Goal: Transaction & Acquisition: Purchase product/service

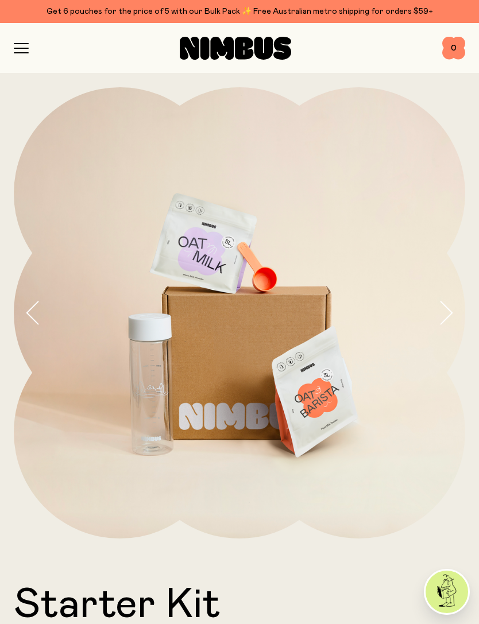
scroll to position [473, 0]
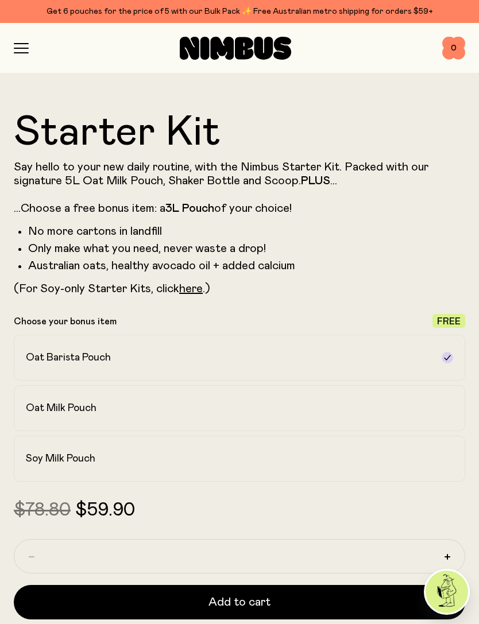
click at [48, 458] on h2 "Soy Milk Pouch" at bounding box center [60, 459] width 69 height 14
click at [38, 358] on h2 "Oat Barista Pouch" at bounding box center [68, 358] width 85 height 14
click at [191, 292] on link "here" at bounding box center [191, 288] width 24 height 11
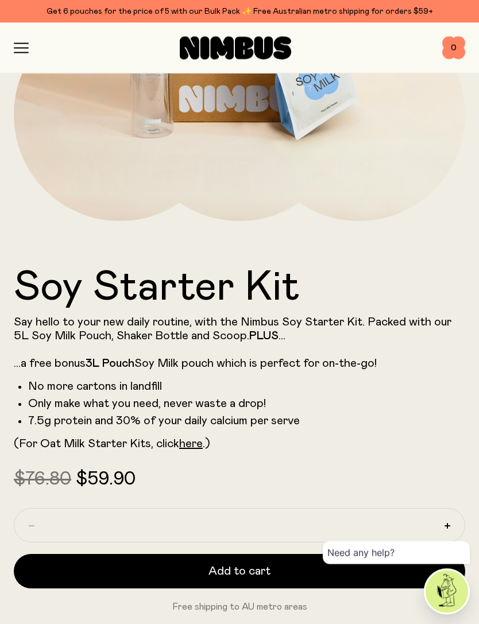
scroll to position [318, 0]
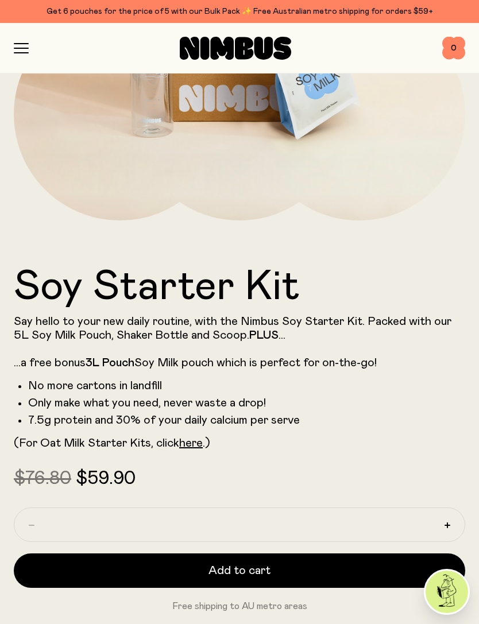
click at [187, 443] on link "here" at bounding box center [191, 443] width 24 height 11
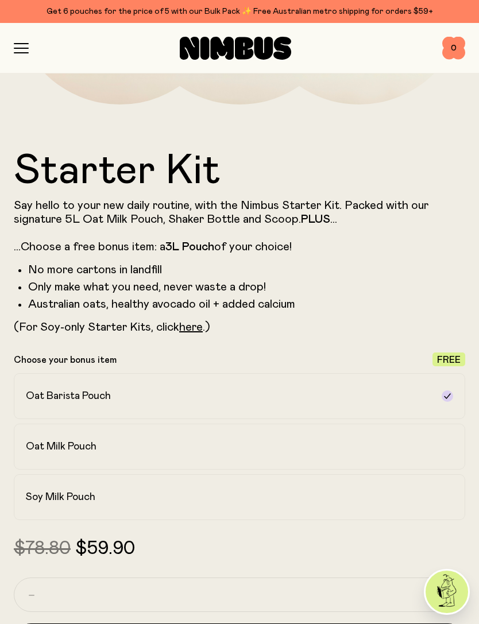
scroll to position [431, 0]
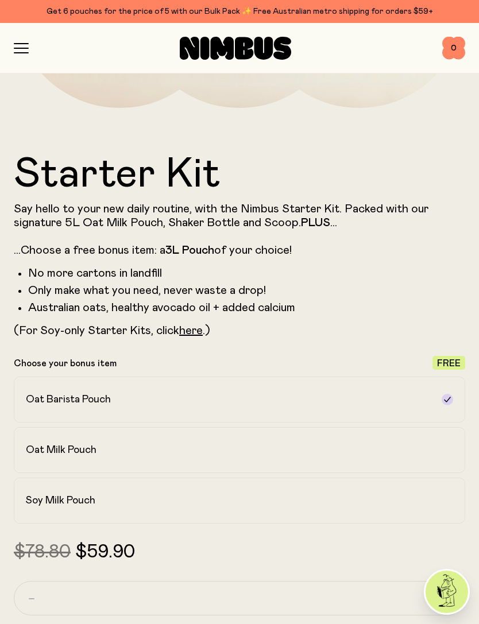
click at [191, 335] on link "here" at bounding box center [191, 330] width 24 height 11
click at [72, 503] on h2 "Soy Milk Pouch" at bounding box center [60, 501] width 69 height 14
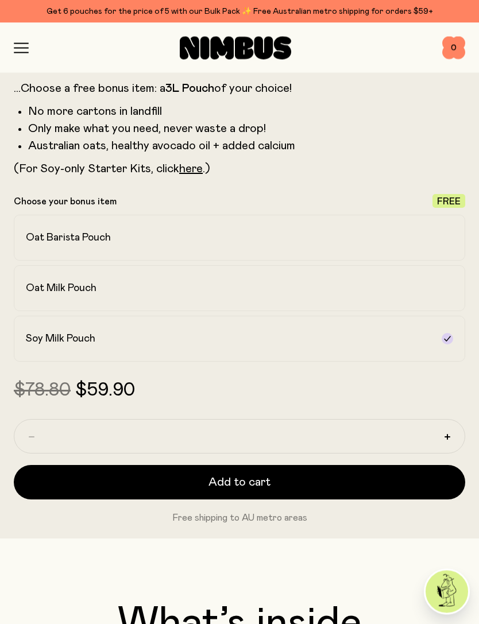
scroll to position [617, 0]
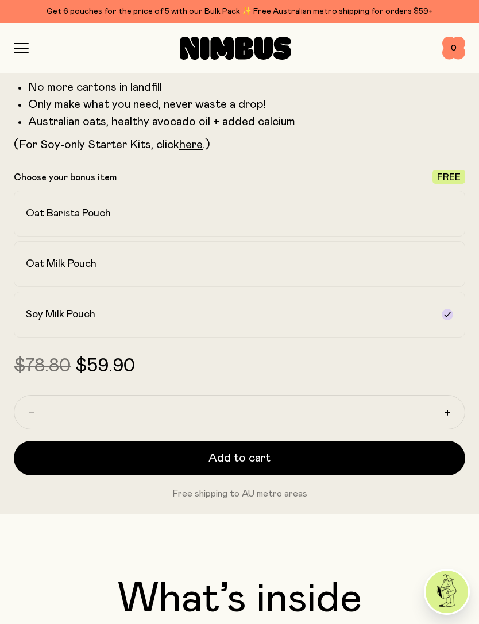
click at [117, 458] on button "Add to cart" at bounding box center [239, 458] width 451 height 34
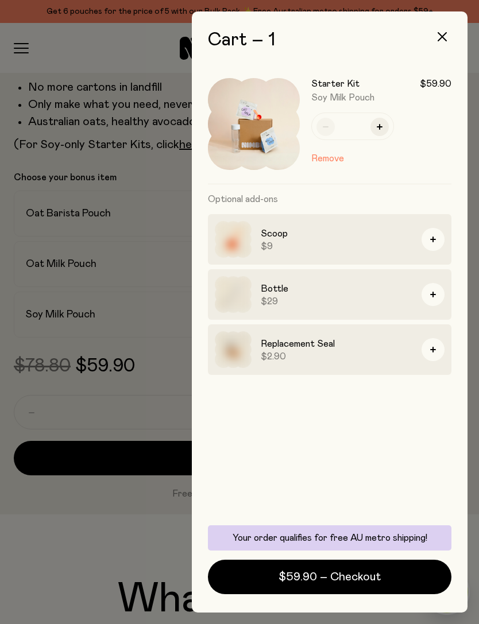
scroll to position [0, 0]
click at [76, 536] on div at bounding box center [239, 312] width 479 height 624
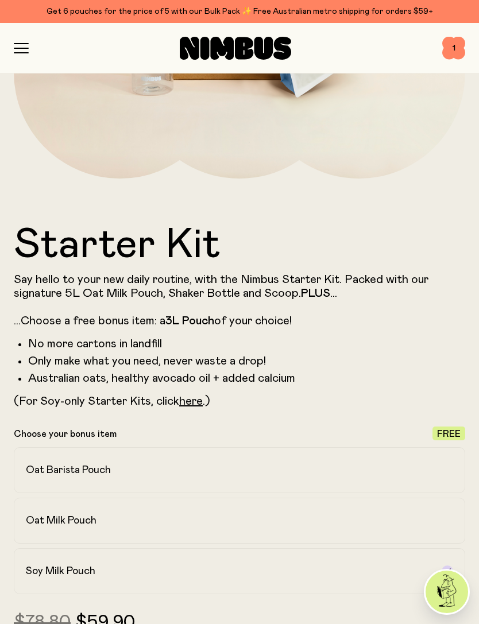
scroll to position [359, 0]
click at [16, 47] on icon "button" at bounding box center [21, 48] width 15 height 10
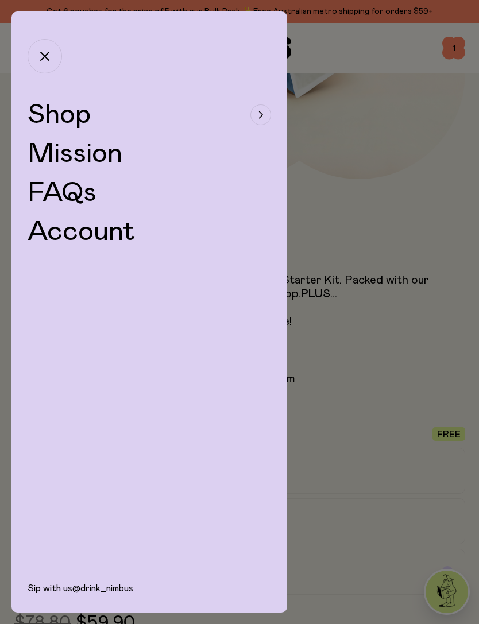
click at [52, 113] on span "Shop" at bounding box center [59, 115] width 63 height 28
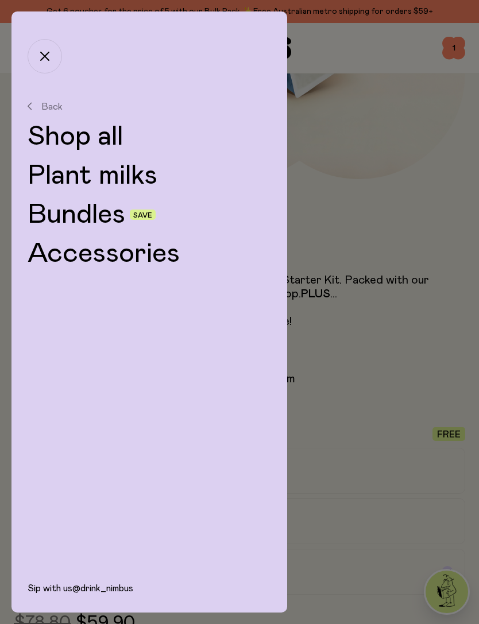
click at [65, 135] on link "Shop all" at bounding box center [149, 137] width 243 height 28
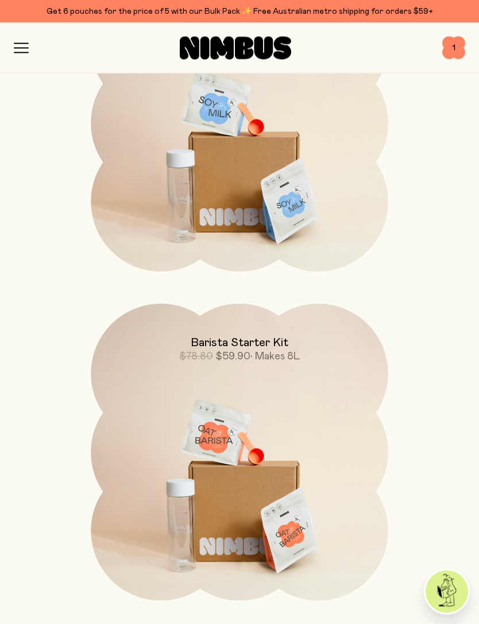
scroll to position [2053, 0]
click at [224, 521] on img at bounding box center [239, 478] width 297 height 349
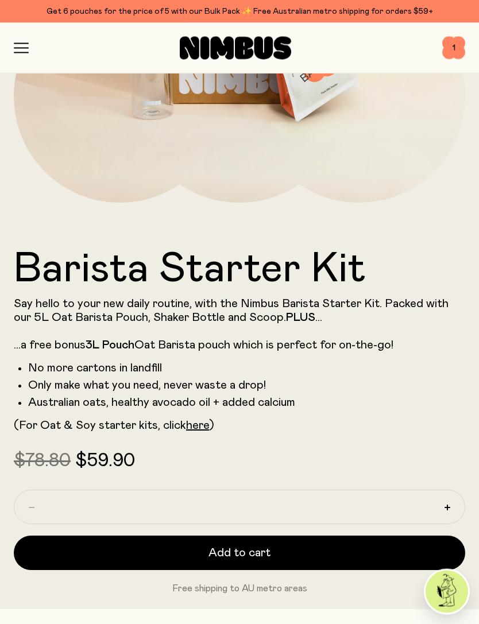
scroll to position [340, 0]
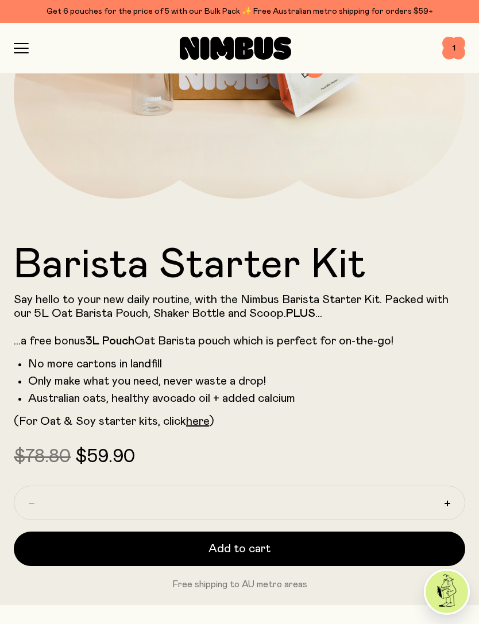
click at [164, 547] on button "Add to cart" at bounding box center [239, 549] width 451 height 34
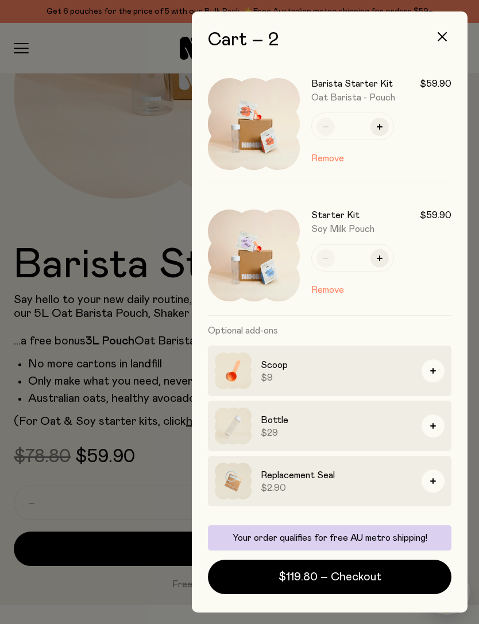
click at [323, 288] on button "Remove" at bounding box center [327, 290] width 33 height 14
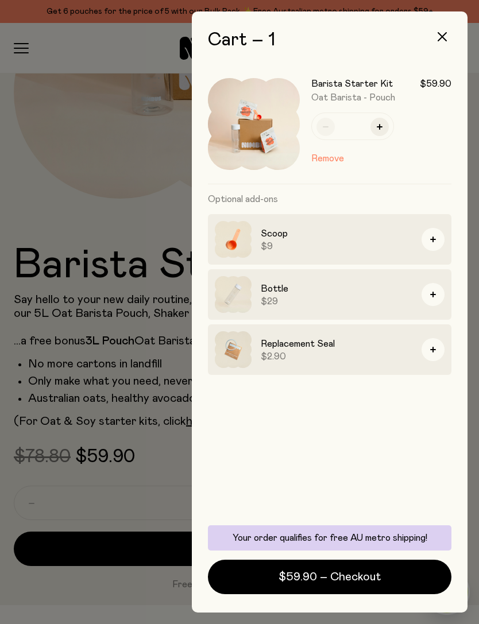
click at [49, 191] on div at bounding box center [239, 312] width 479 height 624
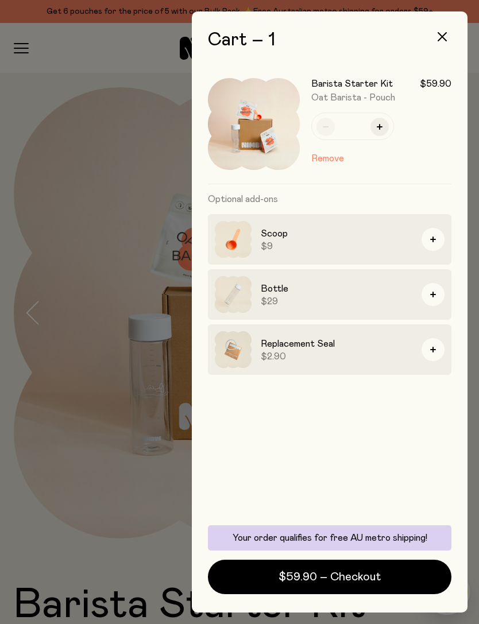
scroll to position [340, 0]
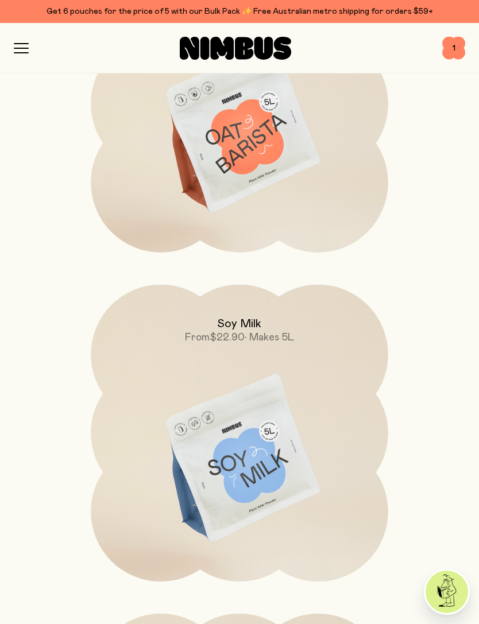
scroll to position [619, 0]
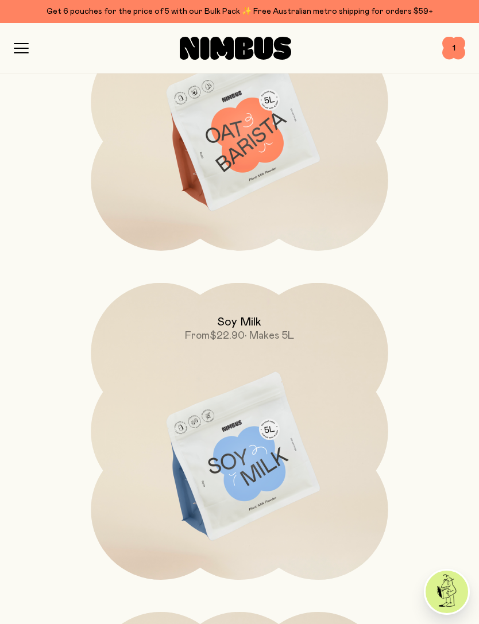
click at [192, 487] on img at bounding box center [239, 457] width 297 height 349
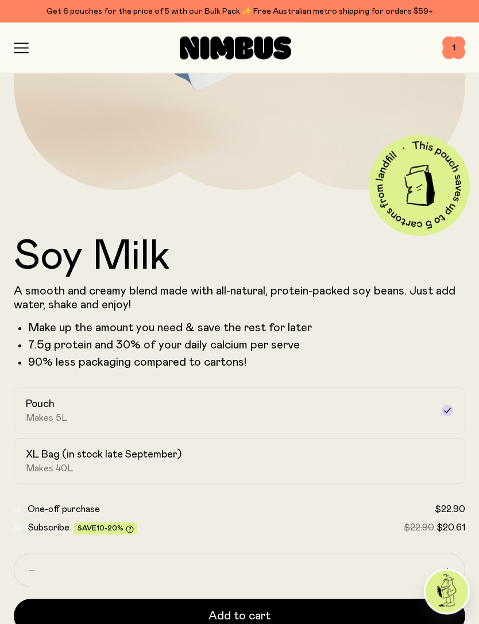
scroll to position [358, 0]
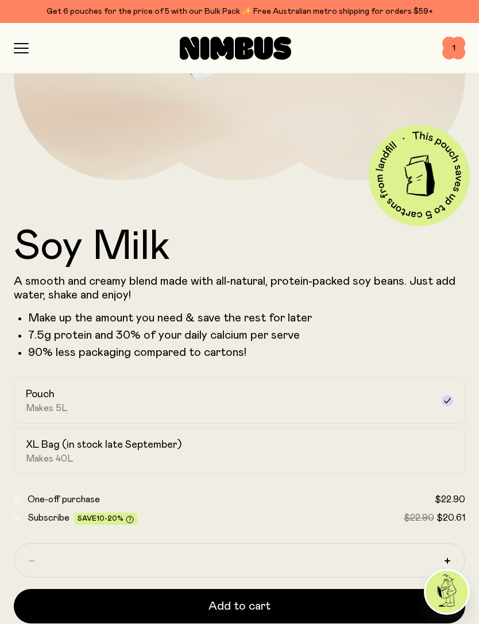
click at [44, 447] on h2 "XL Bag (in stock late September)" at bounding box center [104, 445] width 156 height 14
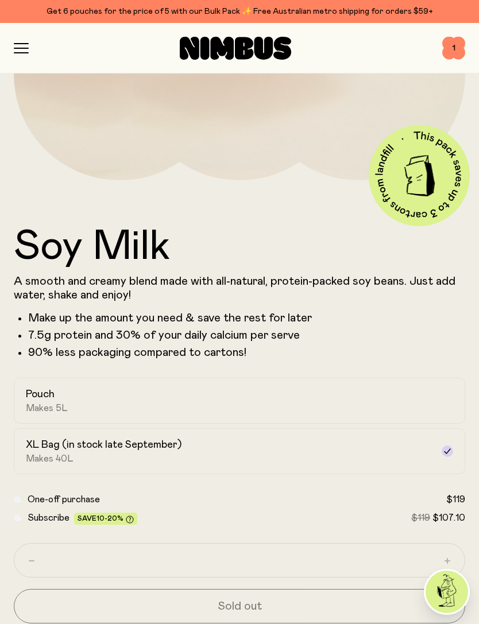
click at [49, 405] on span "Makes 5L" at bounding box center [47, 408] width 42 height 11
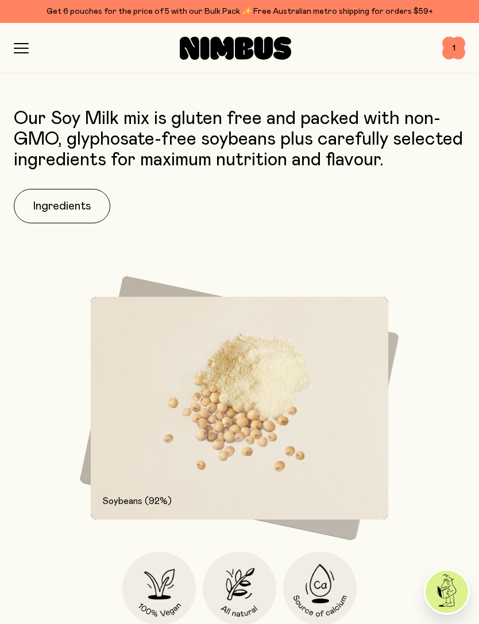
scroll to position [1011, 0]
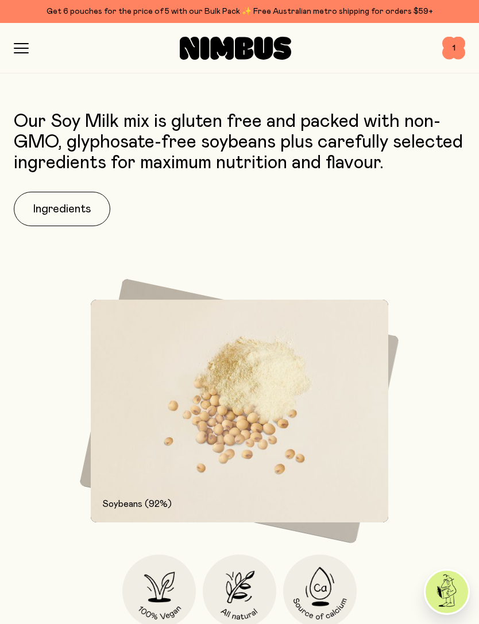
click at [77, 203] on button "Ingredients" at bounding box center [62, 209] width 96 height 34
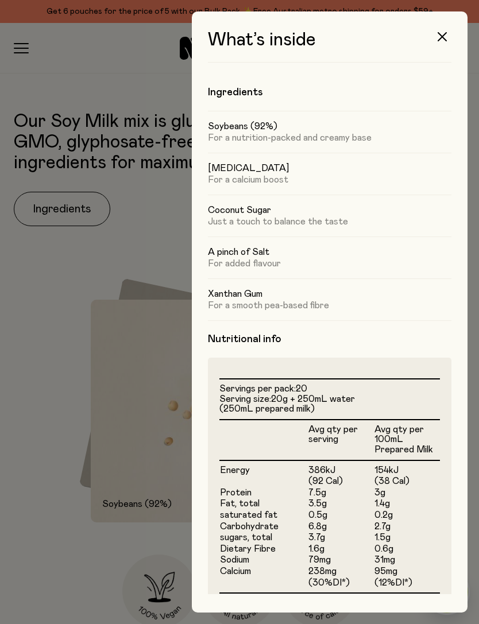
click at [36, 478] on div at bounding box center [239, 312] width 479 height 624
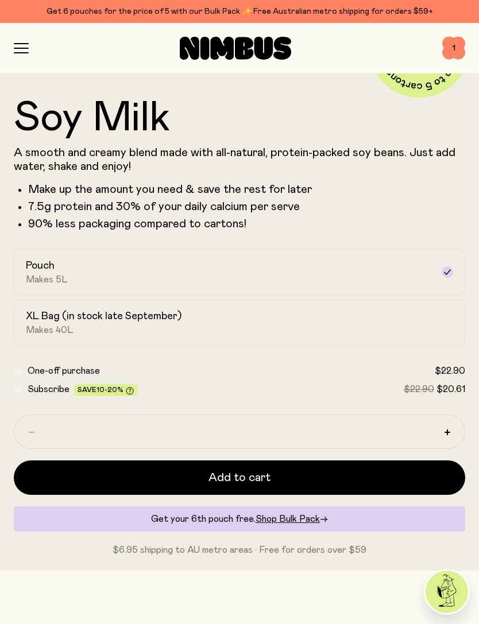
scroll to position [528, 0]
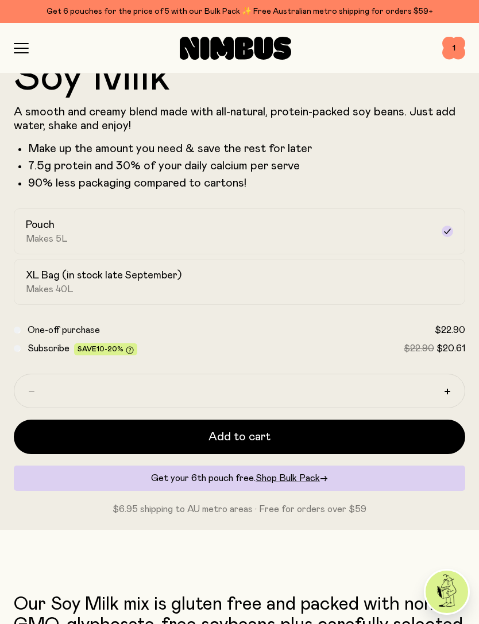
click at [161, 438] on button "Add to cart" at bounding box center [239, 437] width 451 height 34
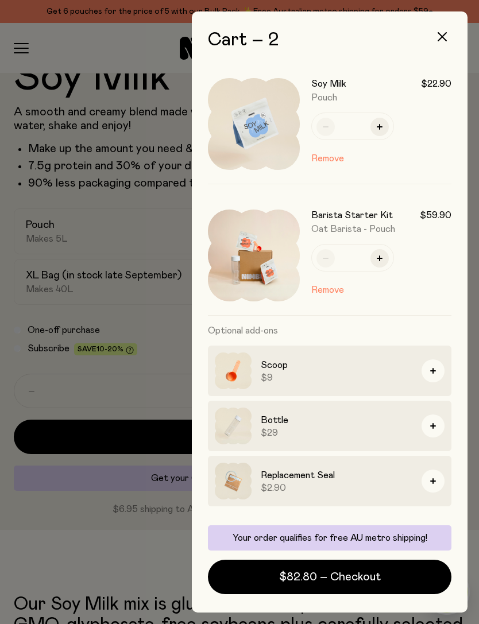
click at [346, 585] on span "$82.80 – Checkout" at bounding box center [330, 577] width 102 height 16
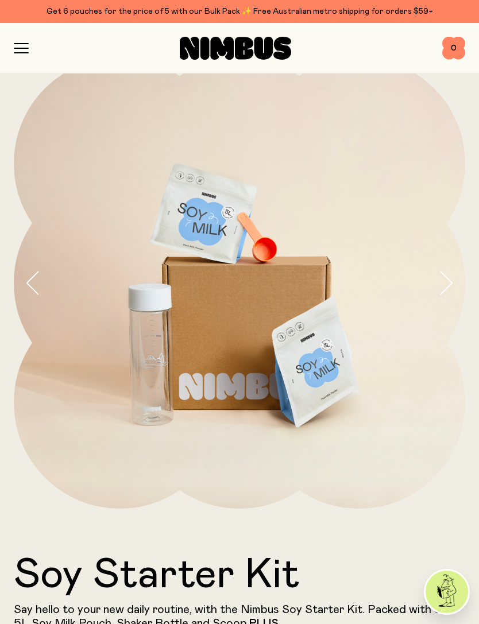
scroll to position [23, 0]
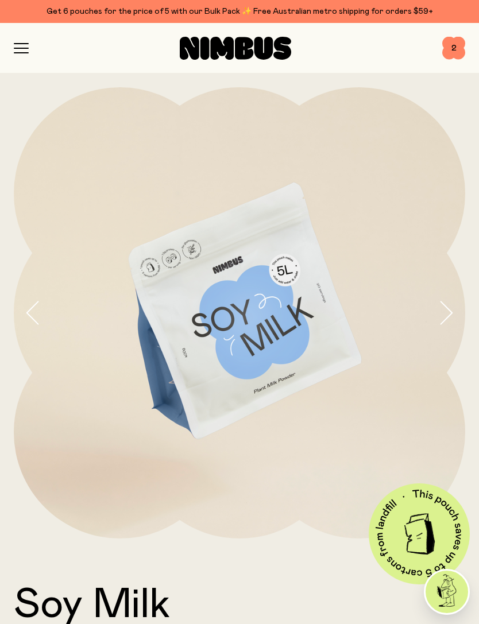
click at [25, 48] on icon "button" at bounding box center [21, 48] width 14 height 0
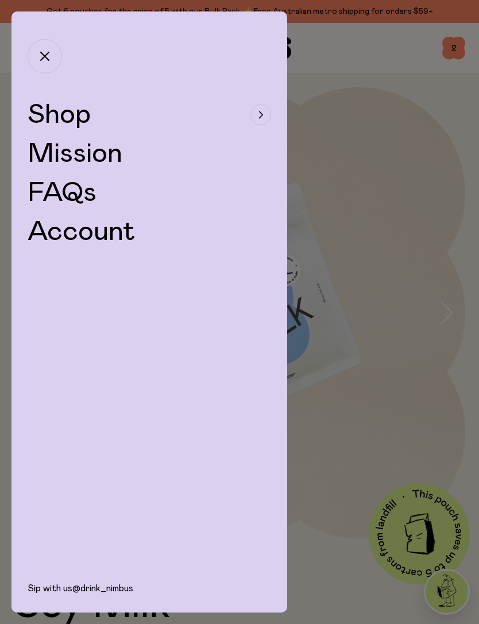
click at [57, 116] on span "Shop" at bounding box center [59, 115] width 63 height 28
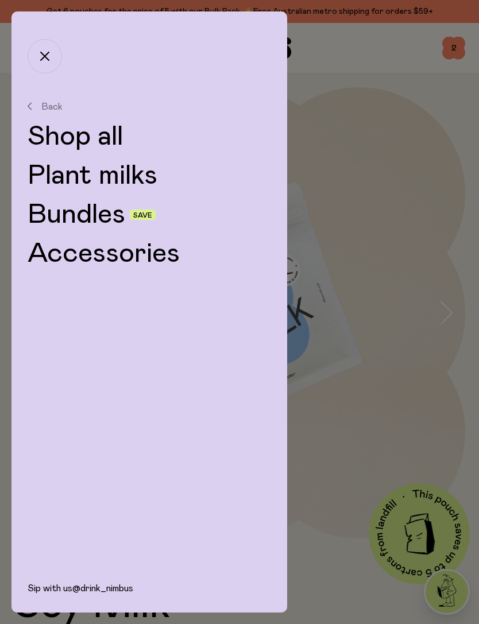
click at [76, 179] on link "Plant milks" at bounding box center [149, 176] width 243 height 28
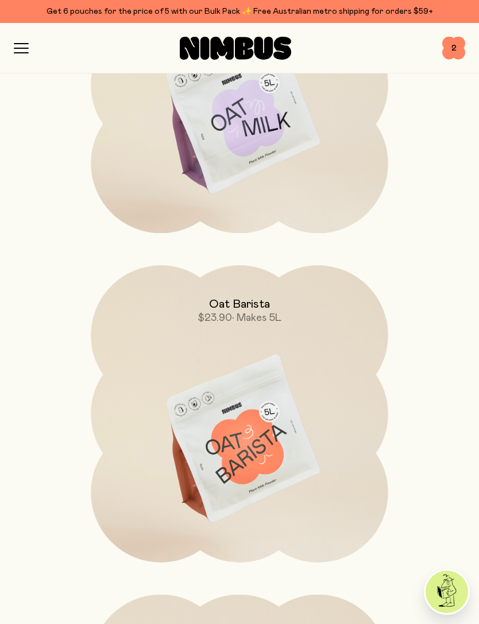
scroll to position [318, 0]
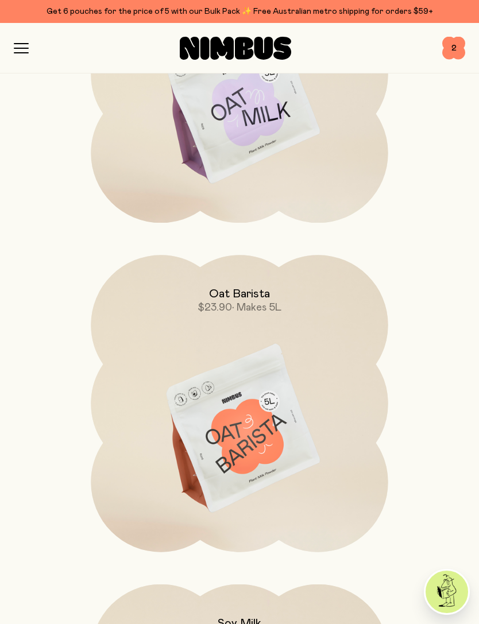
click at [227, 443] on img at bounding box center [239, 429] width 297 height 349
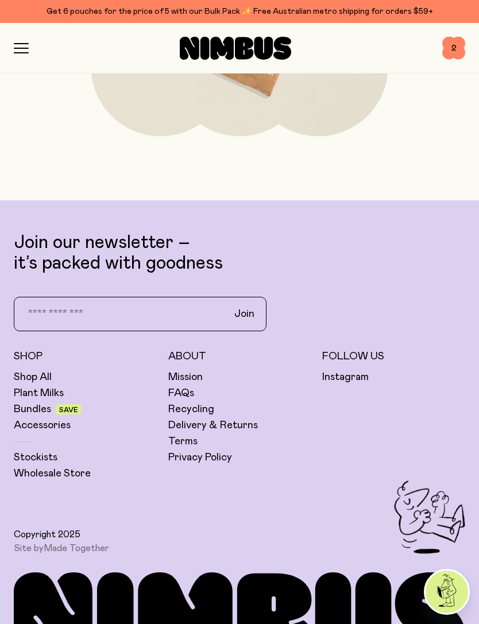
scroll to position [4687, 0]
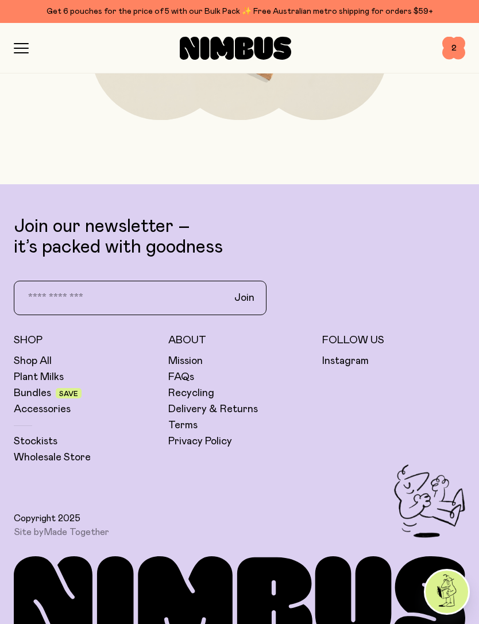
click at [37, 440] on link "Stockists" at bounding box center [36, 442] width 44 height 14
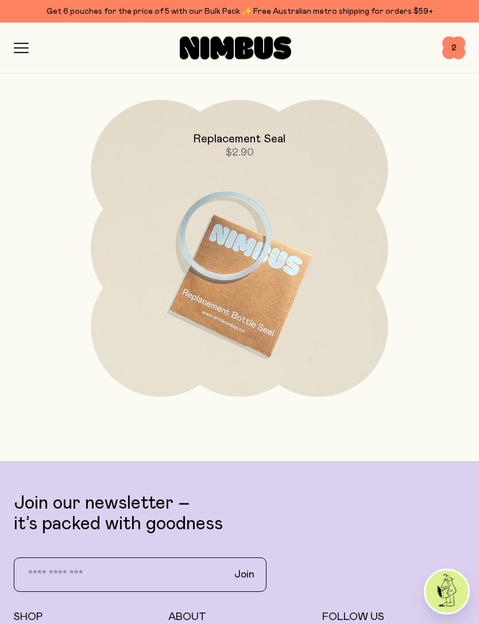
scroll to position [4410, 0]
click at [450, 47] on span "2" at bounding box center [453, 48] width 23 height 23
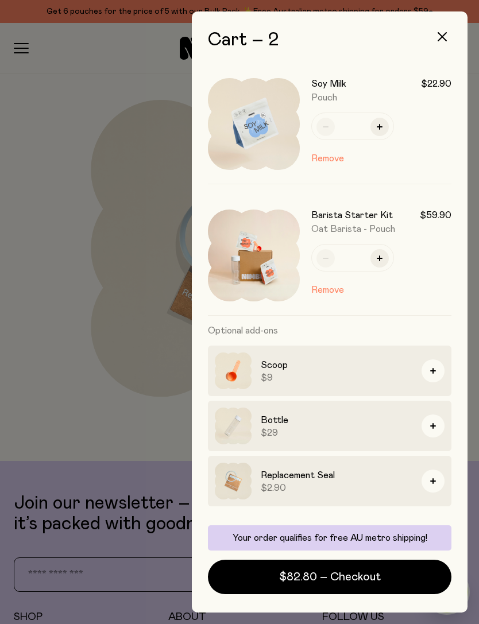
click at [349, 579] on span "$82.80 – Checkout" at bounding box center [330, 577] width 102 height 16
